Goal: Transaction & Acquisition: Purchase product/service

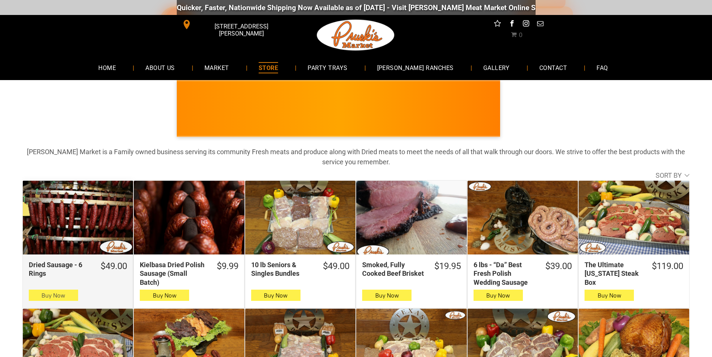
click at [36, 296] on button "Buy Now" at bounding box center [53, 294] width 49 height 11
click at [34, 293] on button "Buy Now" at bounding box center [53, 294] width 49 height 11
click at [58, 297] on span "button" at bounding box center [53, 295] width 11 height 10
